Goal: Task Accomplishment & Management: Complete application form

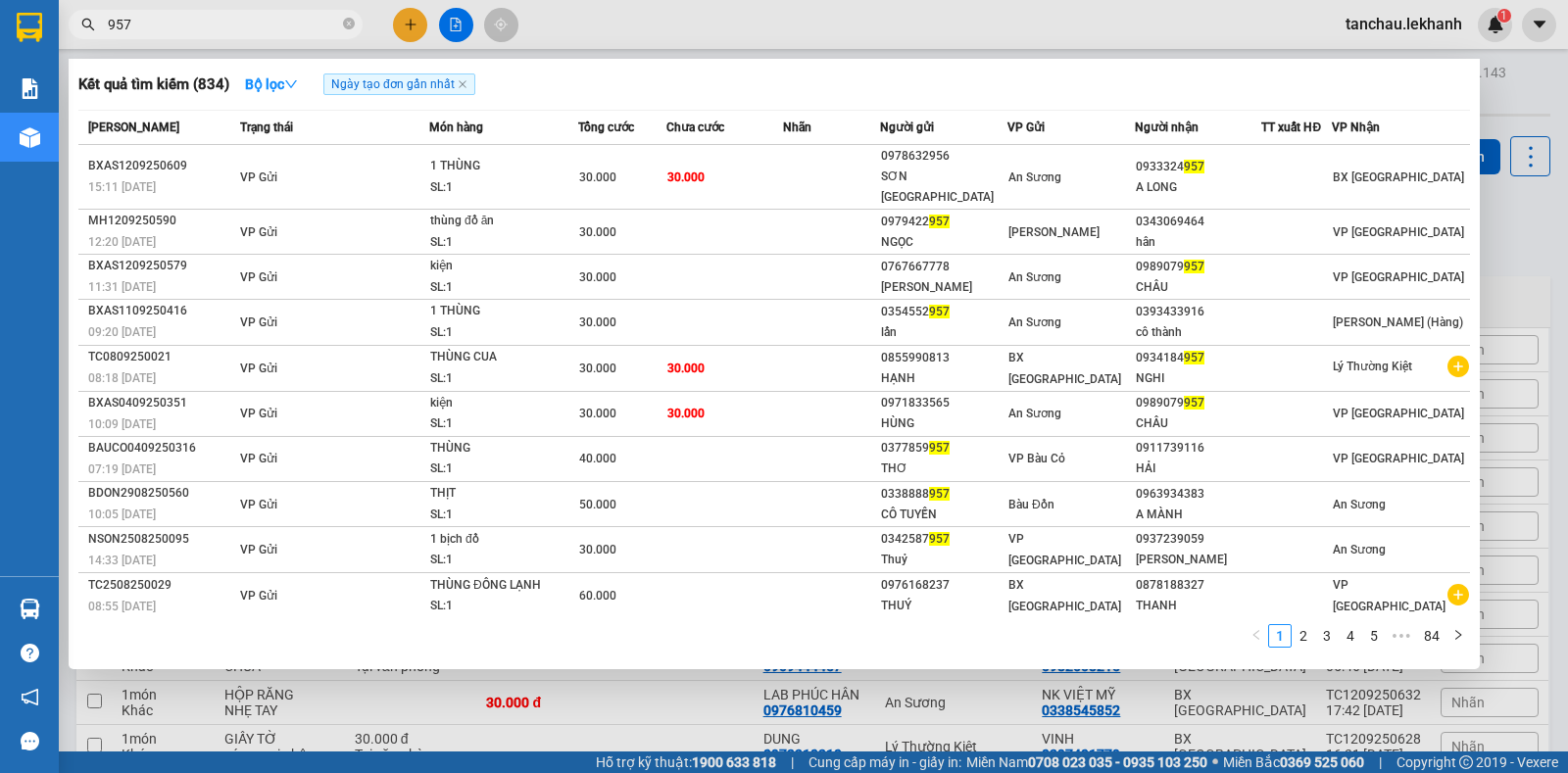
click at [344, 29] on icon "close-circle" at bounding box center [349, 24] width 12 height 12
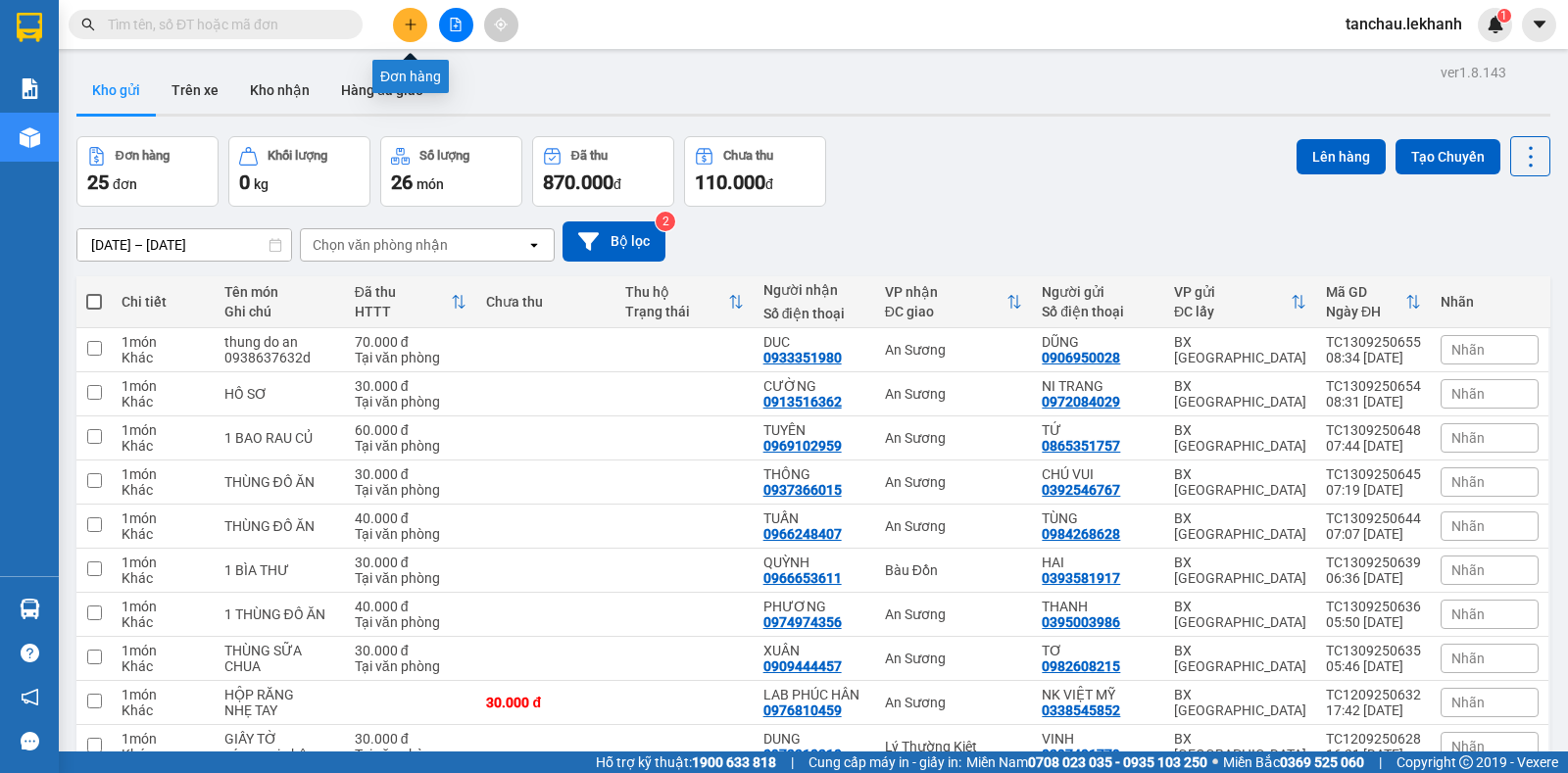
click at [413, 21] on icon "plus" at bounding box center [410, 25] width 14 height 14
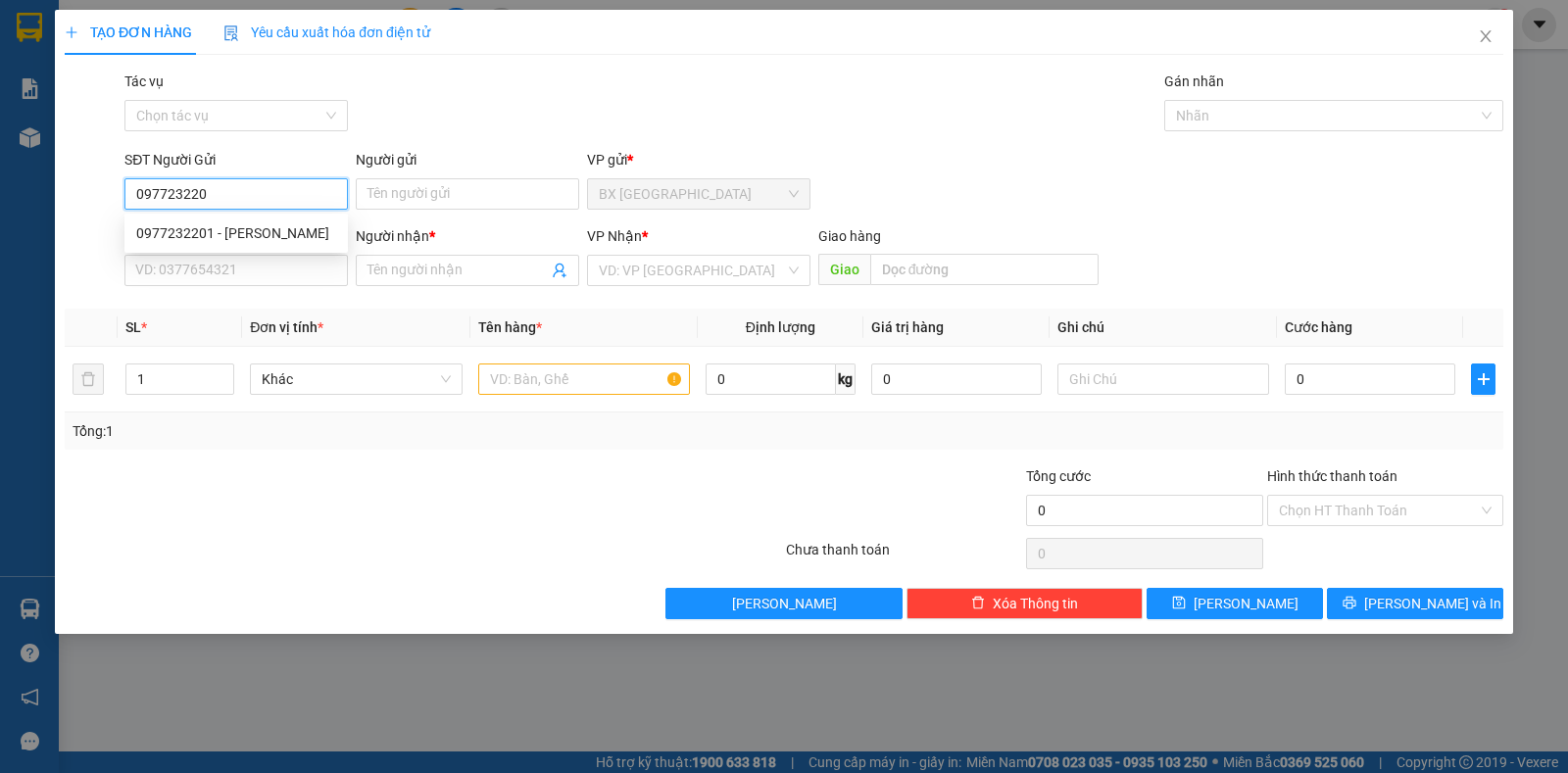
type input "0977232201"
click at [192, 230] on div "0977232201 - [PERSON_NAME]" at bounding box center [236, 234] width 200 height 22
type input "HÀ"
type input "0379927528"
type input "GIANG"
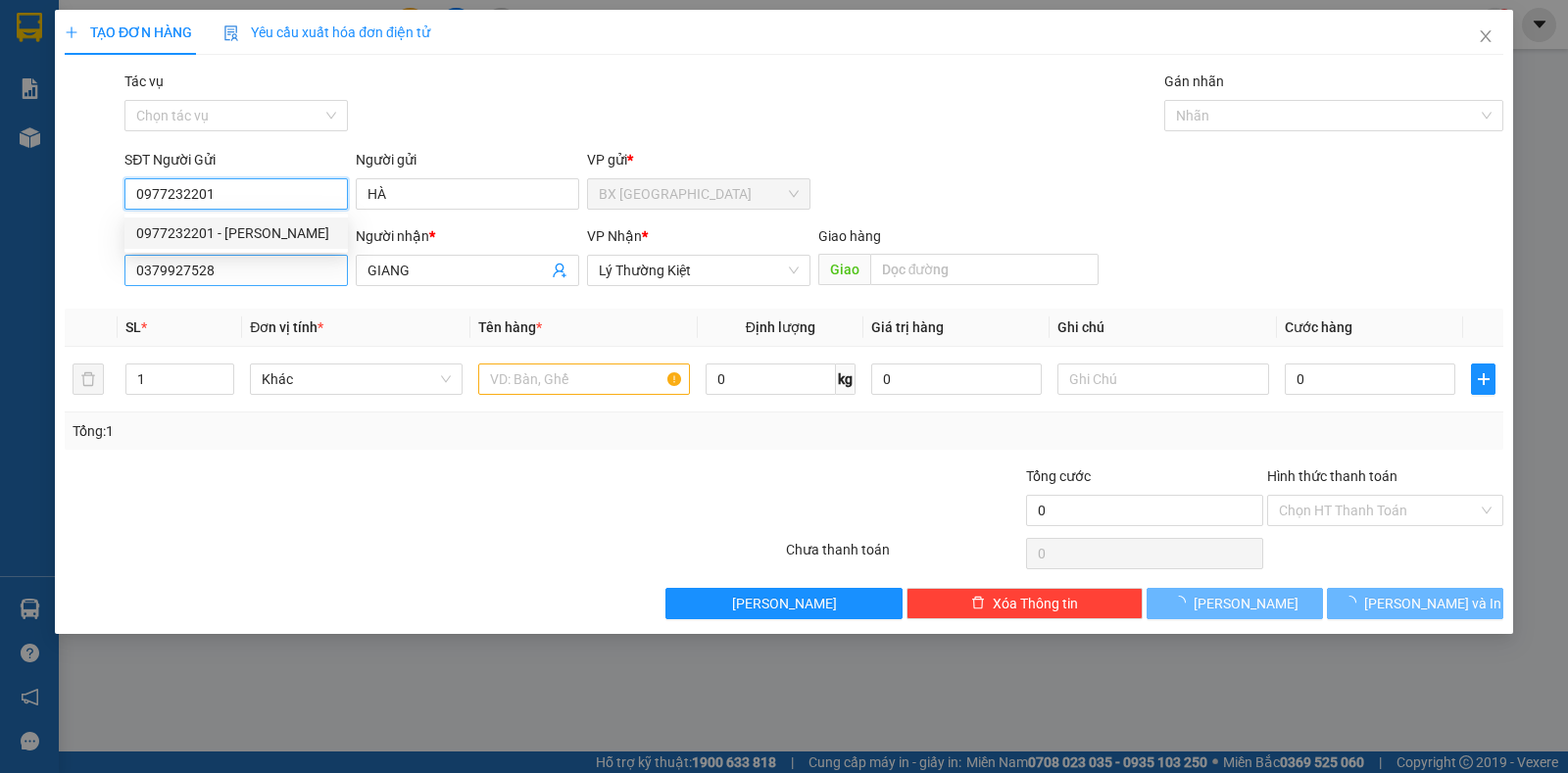
type input "50.000"
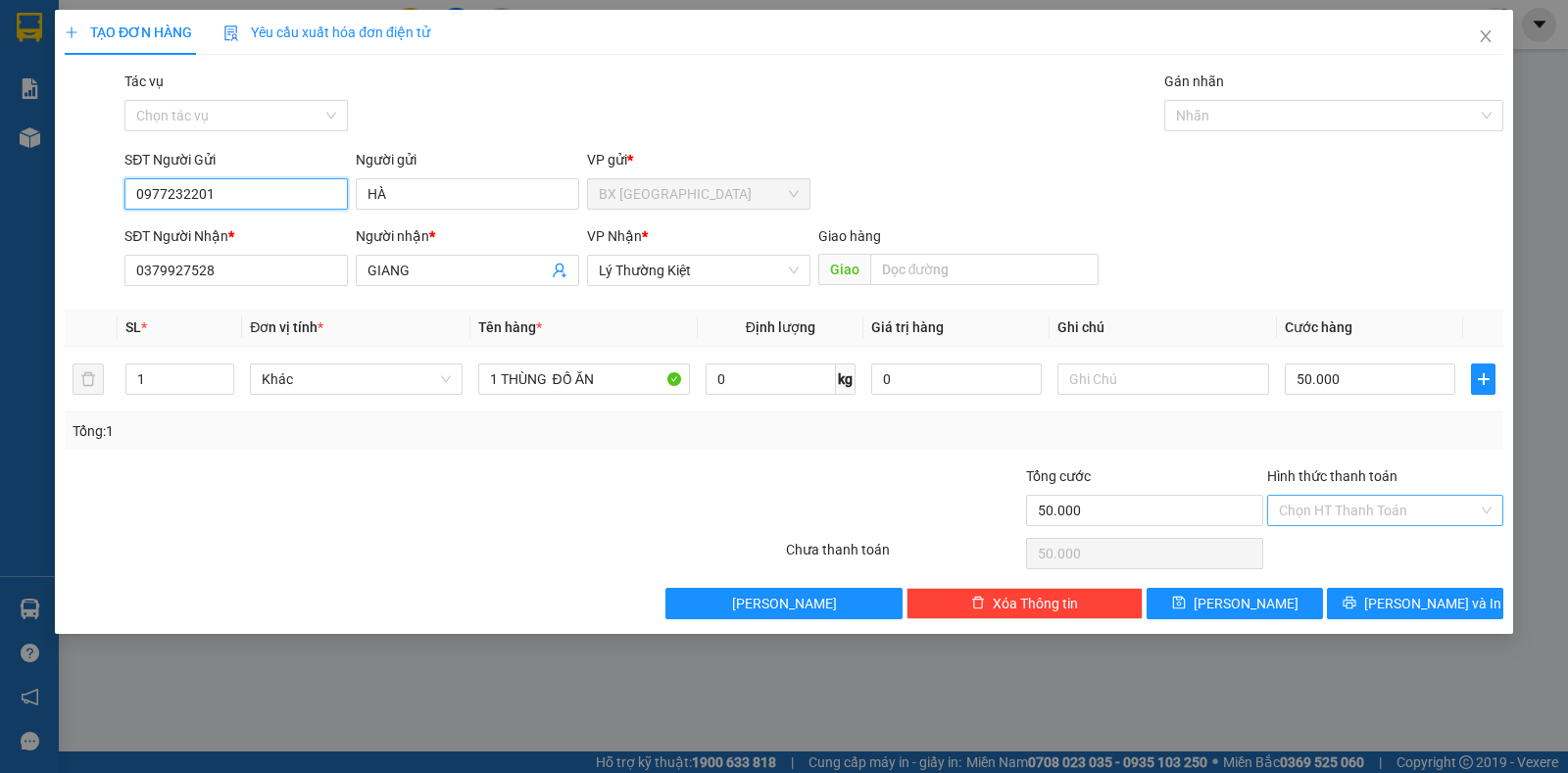
type input "0977232201"
click at [1414, 504] on input "Hình thức thanh toán" at bounding box center [1379, 511] width 199 height 30
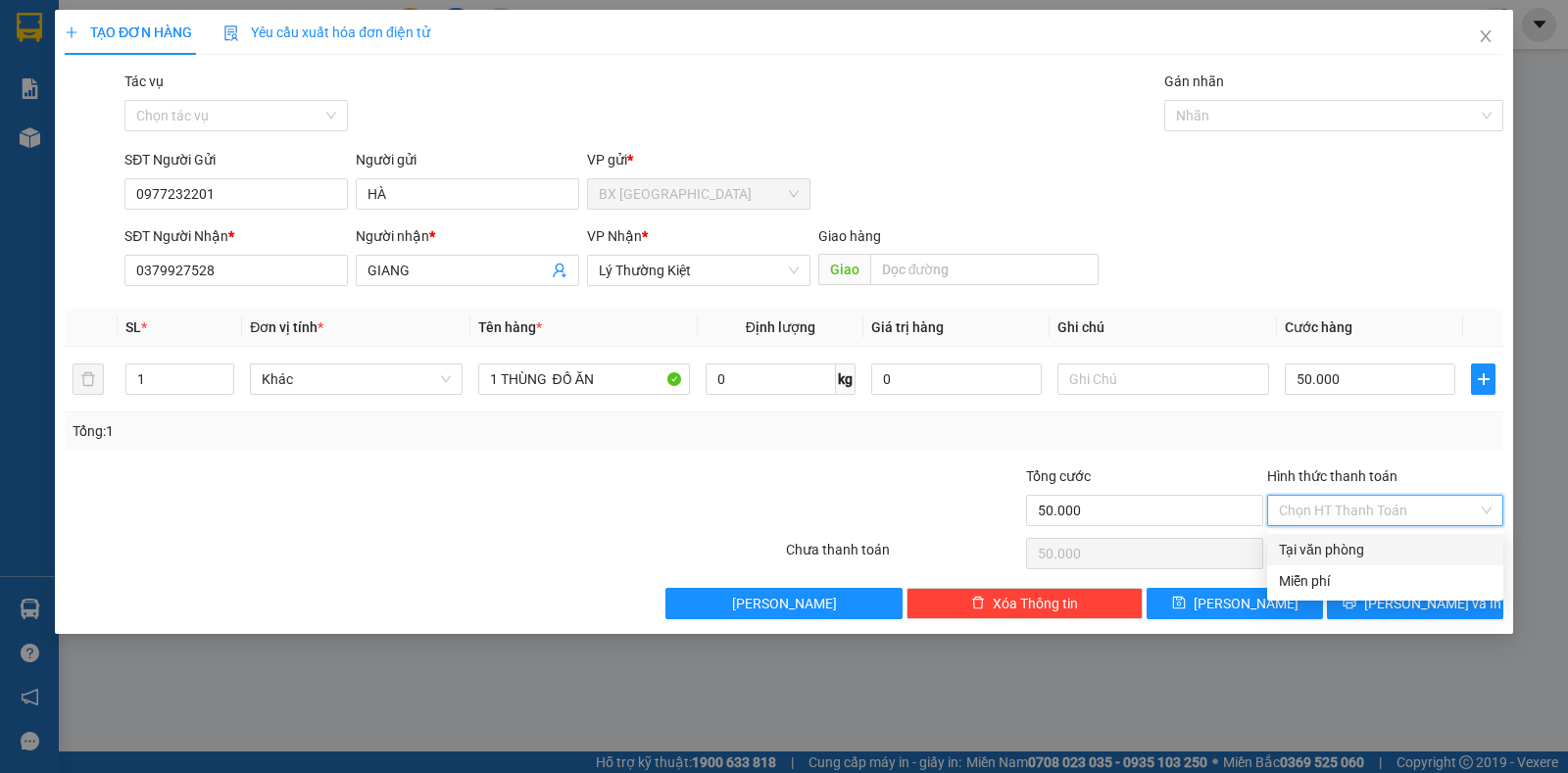
click at [1361, 543] on div "Tại văn phòng" at bounding box center [1386, 549] width 213 height 22
type input "0"
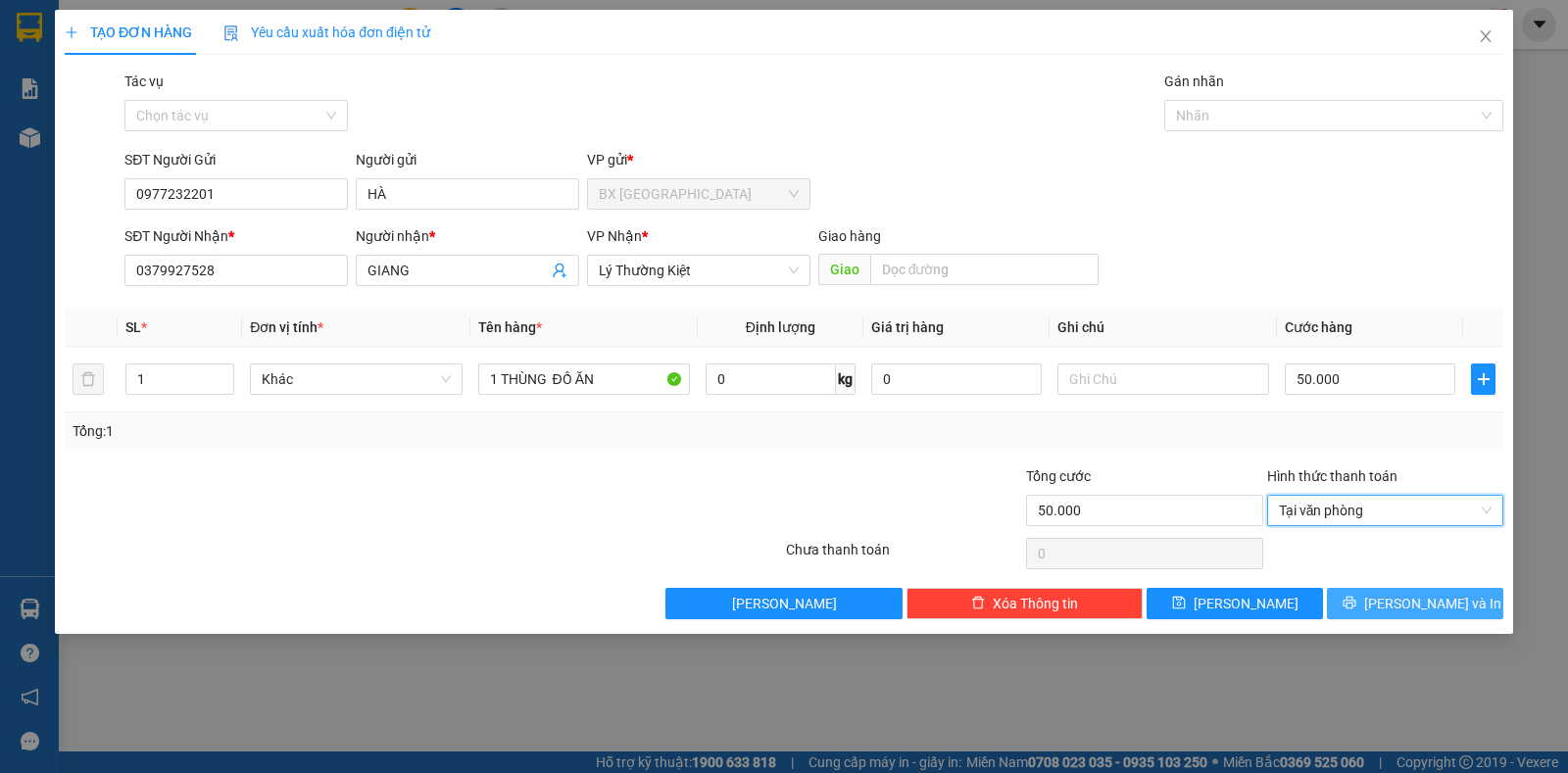
click at [1356, 602] on icon "printer" at bounding box center [1349, 602] width 14 height 14
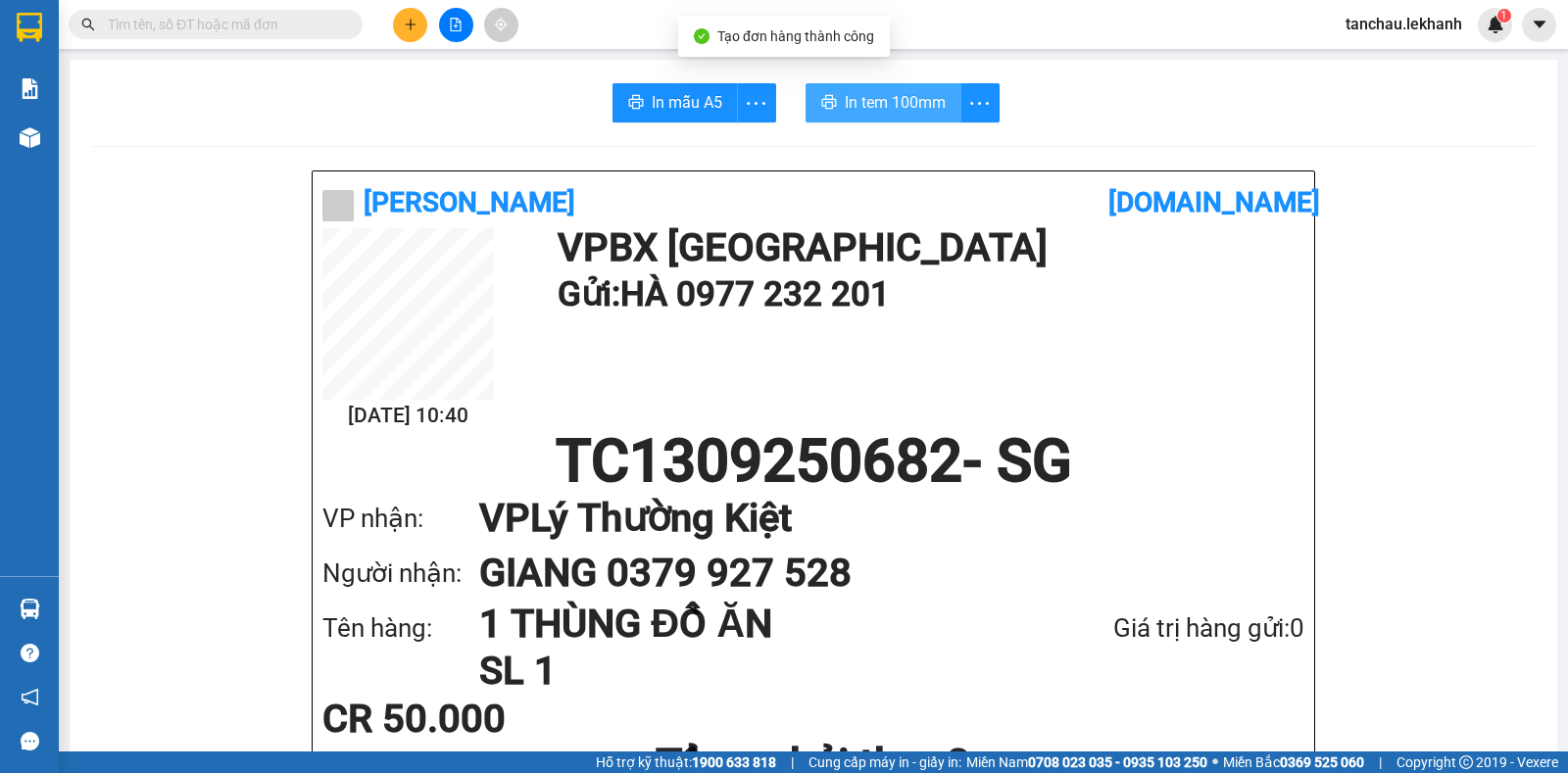
click at [916, 95] on span "In tem 100mm" at bounding box center [894, 102] width 101 height 25
